Goal: Find specific page/section

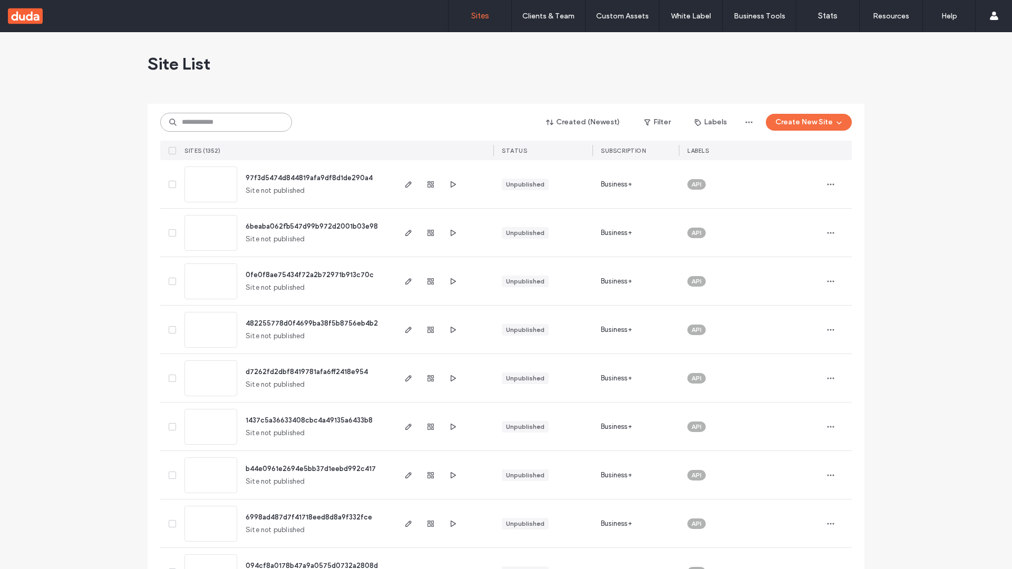
click at [226, 122] on input at bounding box center [226, 122] width 132 height 19
type input "**********"
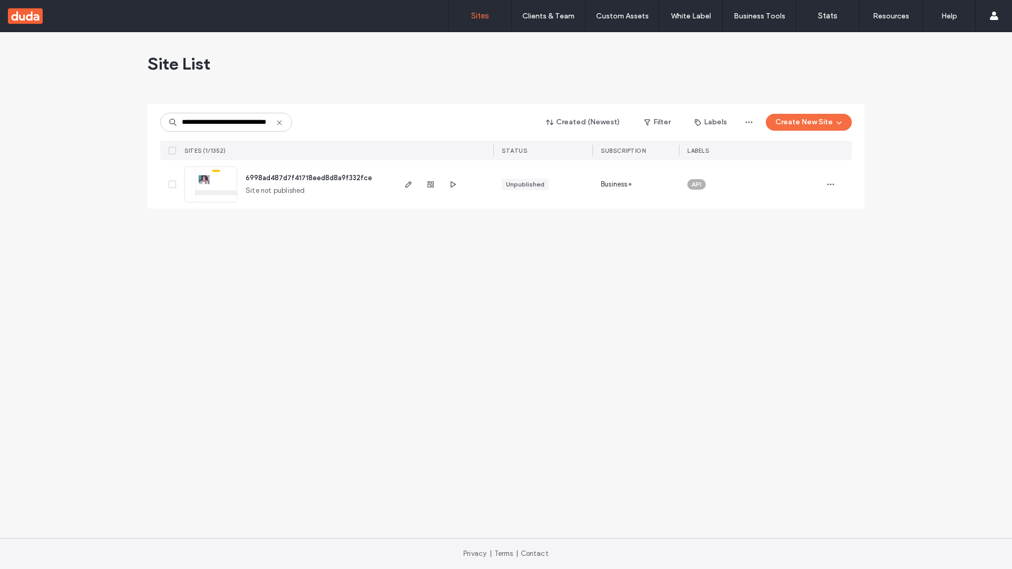
click at [309, 178] on span "6998ad487d7f41718eed8d8a9f332fce" at bounding box center [309, 178] width 127 height 8
